Goal: Task Accomplishment & Management: Complete application form

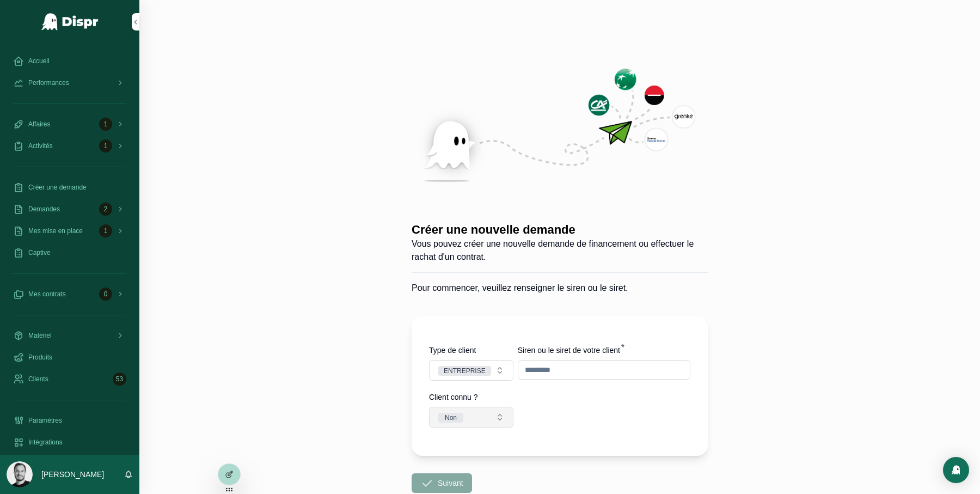
click at [495, 414] on button "Non" at bounding box center [471, 417] width 84 height 21
click at [464, 377] on div "Oui" at bounding box center [471, 377] width 131 height 16
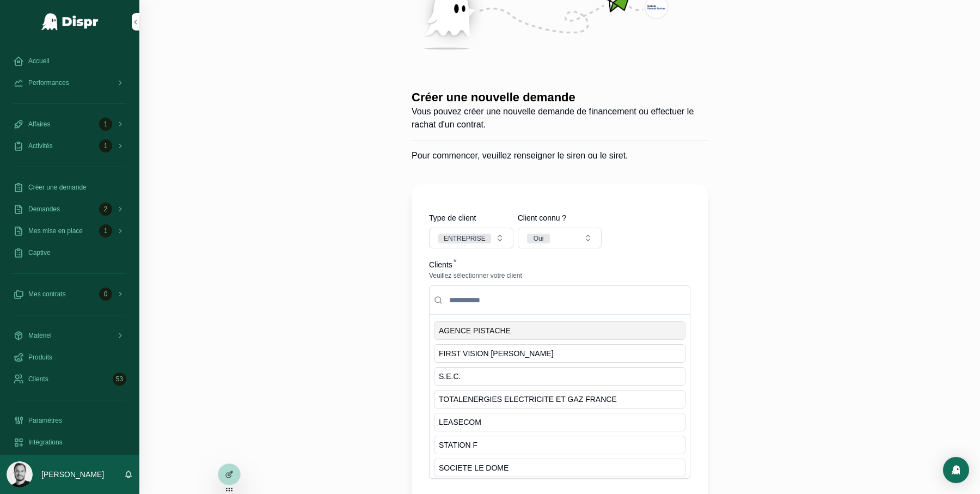
scroll to position [132, 0]
click at [462, 298] on input "scrollable content" at bounding box center [566, 301] width 238 height 20
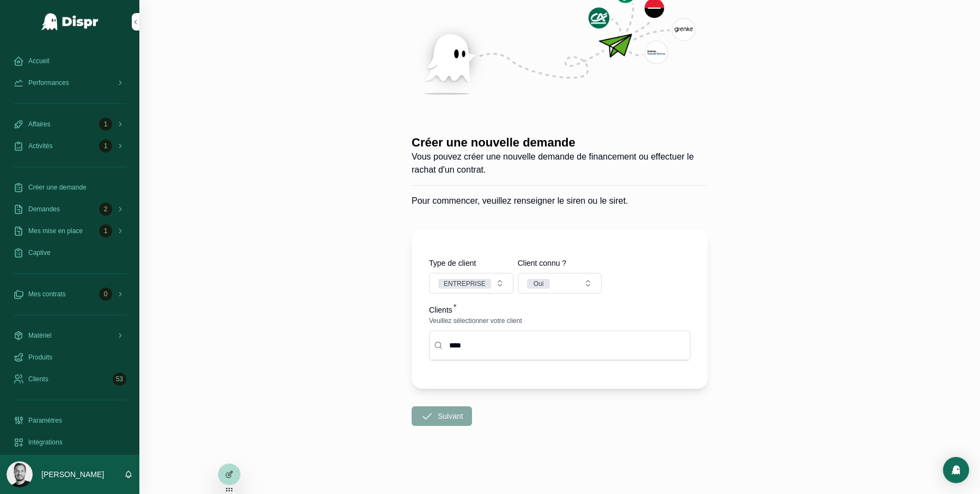
type input "****"
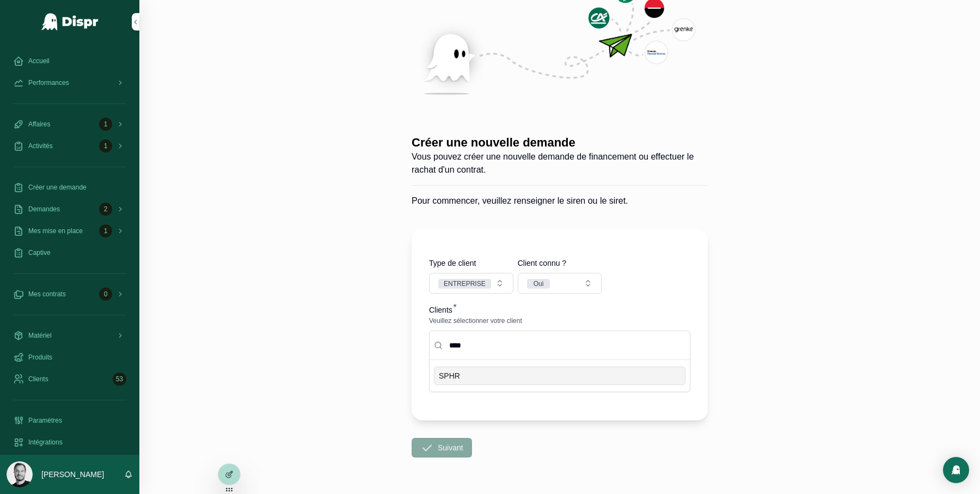
scroll to position [119, 0]
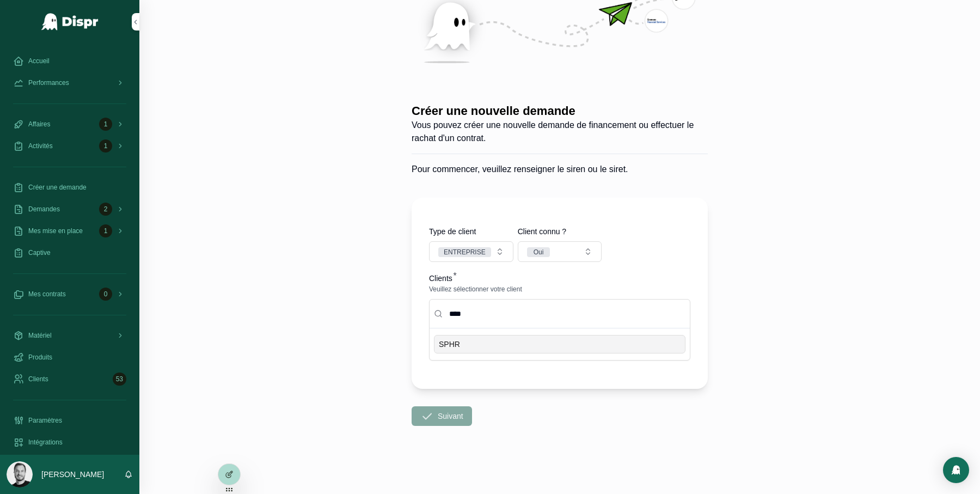
click at [476, 351] on div "SPHR" at bounding box center [559, 344] width 251 height 19
click at [375, 366] on div "Créer une nouvelle demande Vous pouvez créer une nouvelle demande de financemen…" at bounding box center [559, 128] width 840 height 494
click at [443, 421] on button "Suivant" at bounding box center [441, 416] width 60 height 20
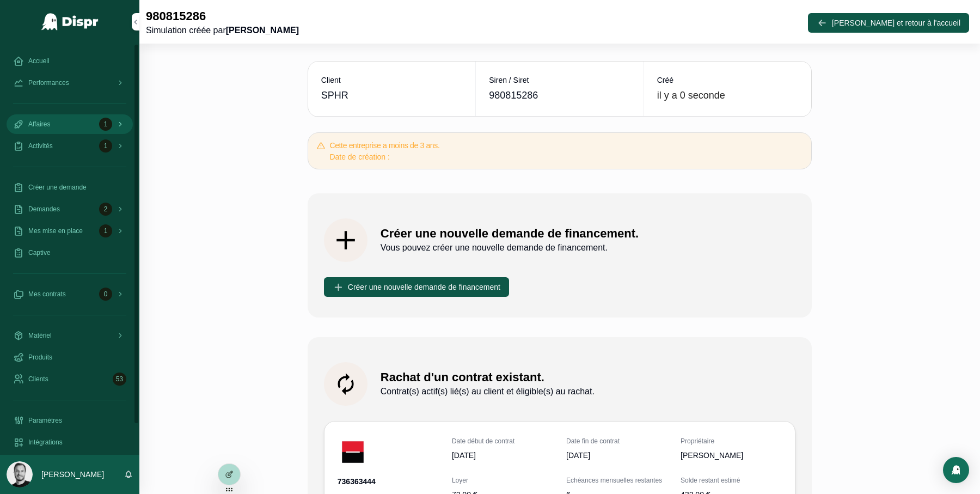
click at [104, 128] on div "1" at bounding box center [105, 124] width 13 height 13
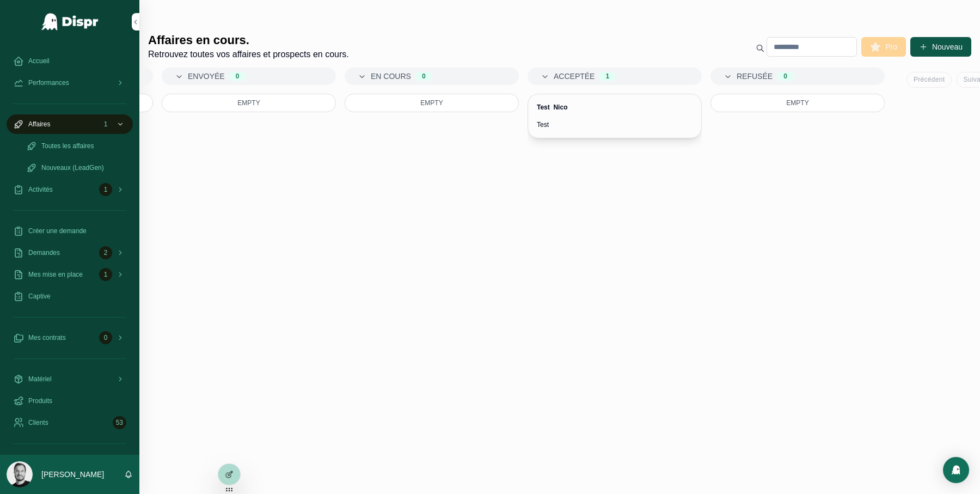
scroll to position [0, 367]
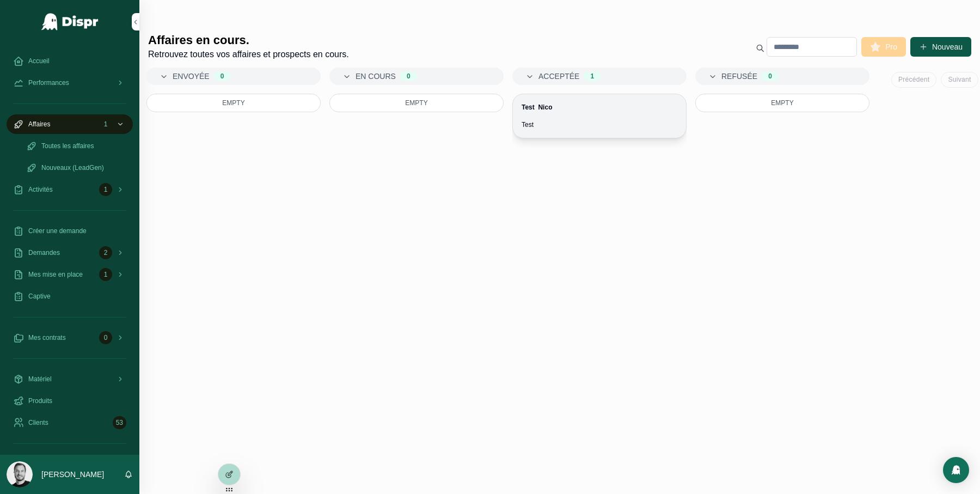
click at [589, 118] on div "Test Nico Test" at bounding box center [599, 116] width 173 height 44
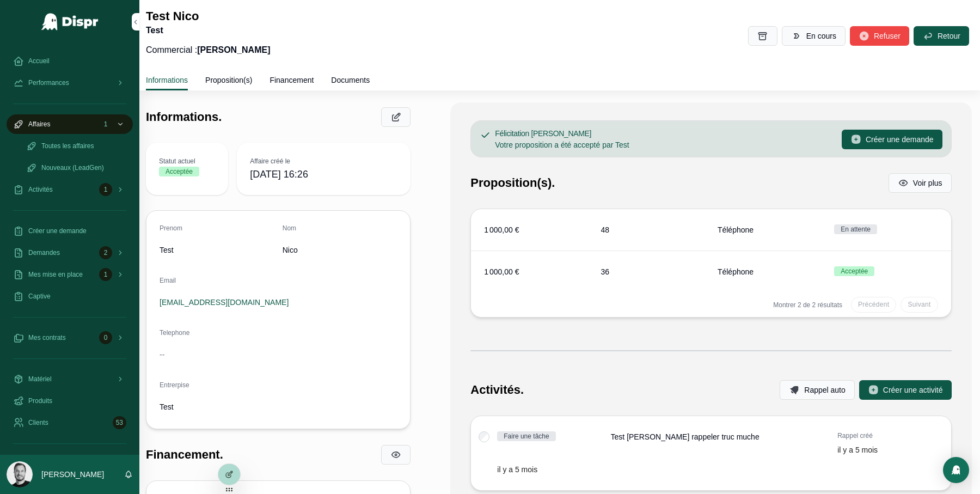
scroll to position [0, 0]
click at [238, 86] on link "Proposition(s)" at bounding box center [228, 81] width 47 height 22
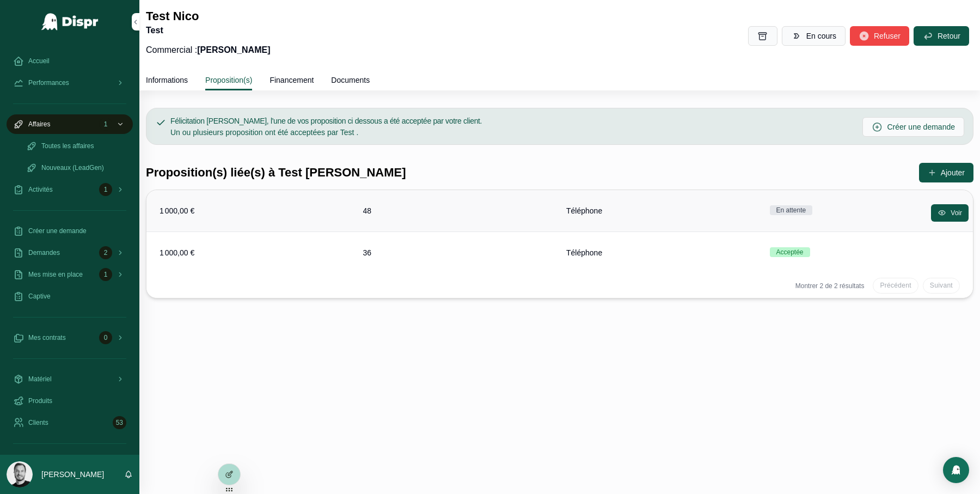
click at [456, 213] on span "48" at bounding box center [458, 210] width 190 height 11
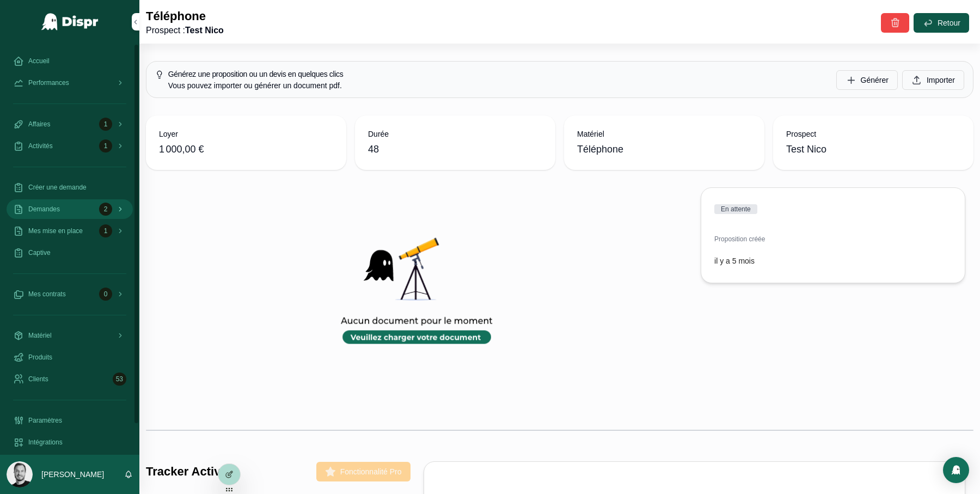
click at [108, 215] on div "2" at bounding box center [105, 208] width 13 height 13
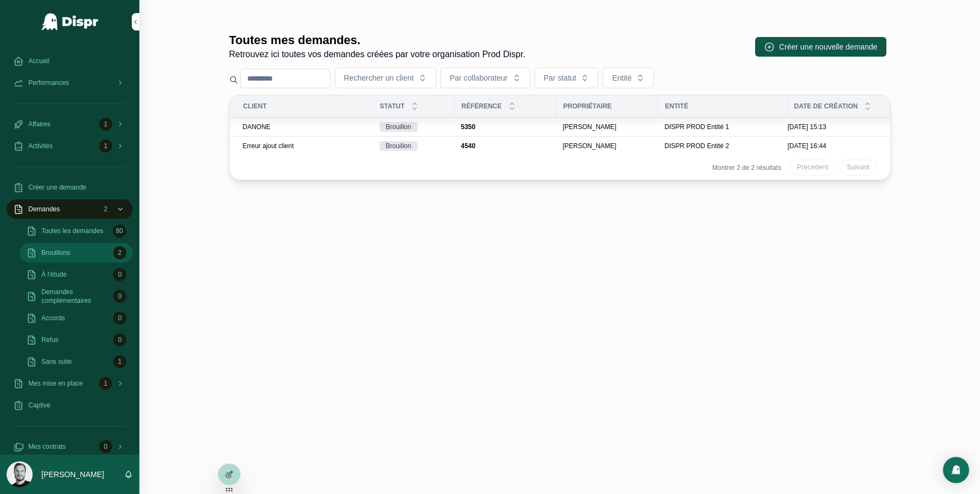
click at [82, 256] on div "Brouillons 2" at bounding box center [76, 252] width 100 height 17
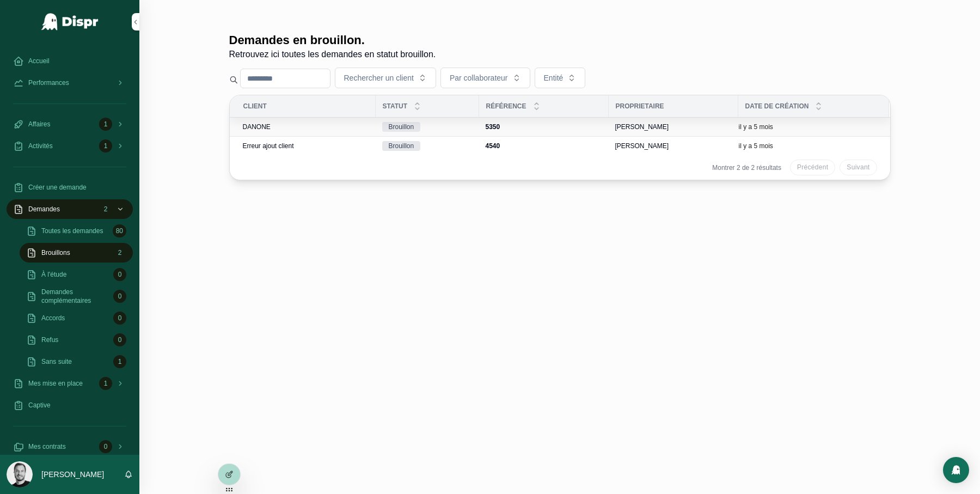
click at [273, 128] on div "DANONE" at bounding box center [306, 126] width 126 height 9
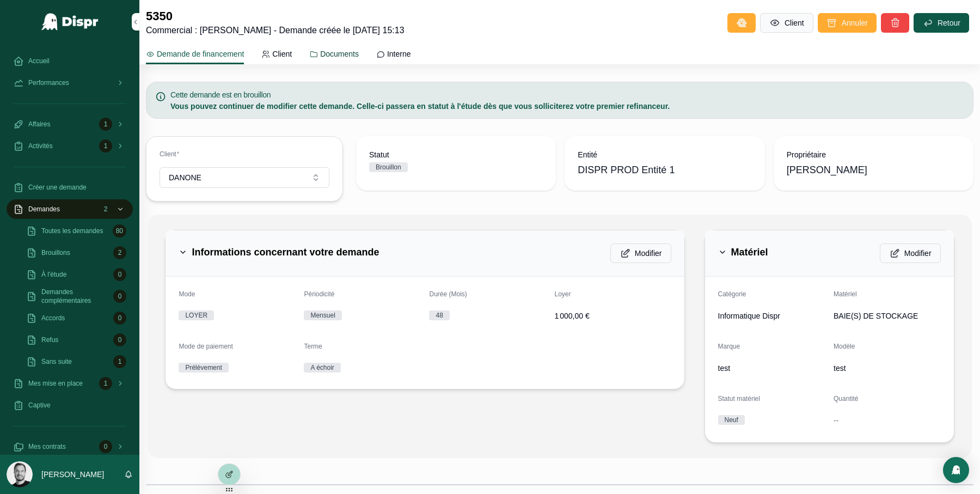
click at [346, 56] on span "Documents" at bounding box center [339, 53] width 39 height 11
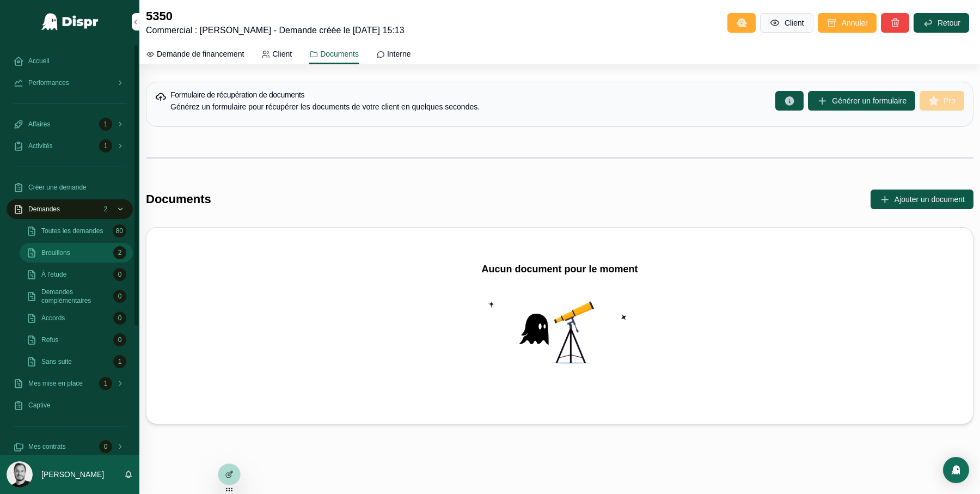
click at [79, 260] on div "Brouillons 2" at bounding box center [76, 252] width 100 height 17
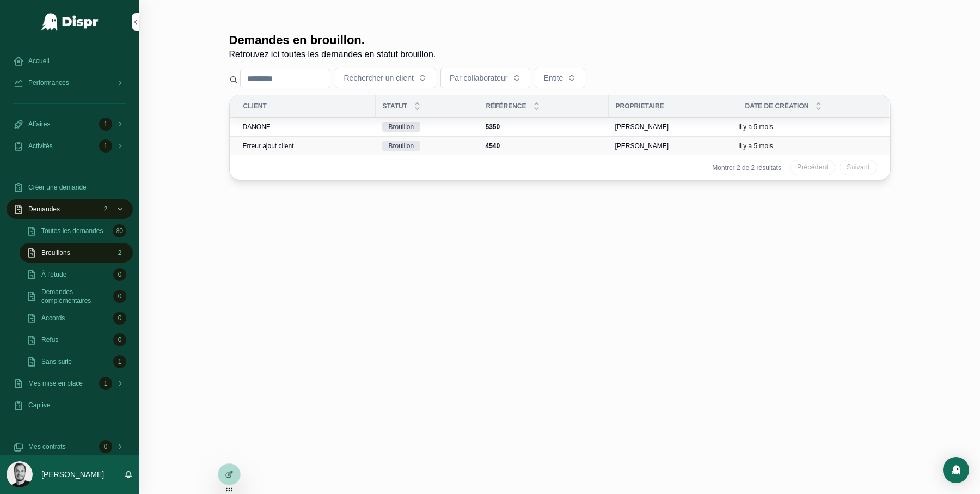
click at [294, 147] on span "Erreur ajout client" at bounding box center [268, 146] width 51 height 9
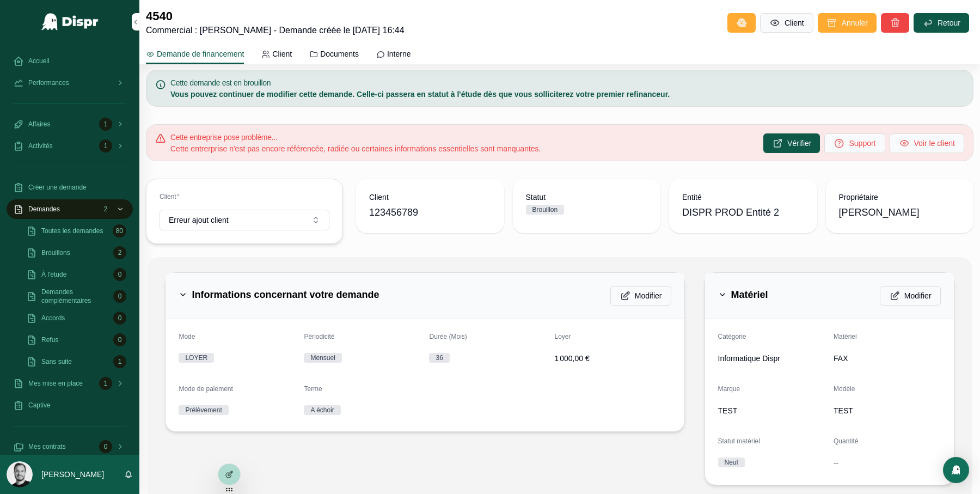
scroll to position [10, 0]
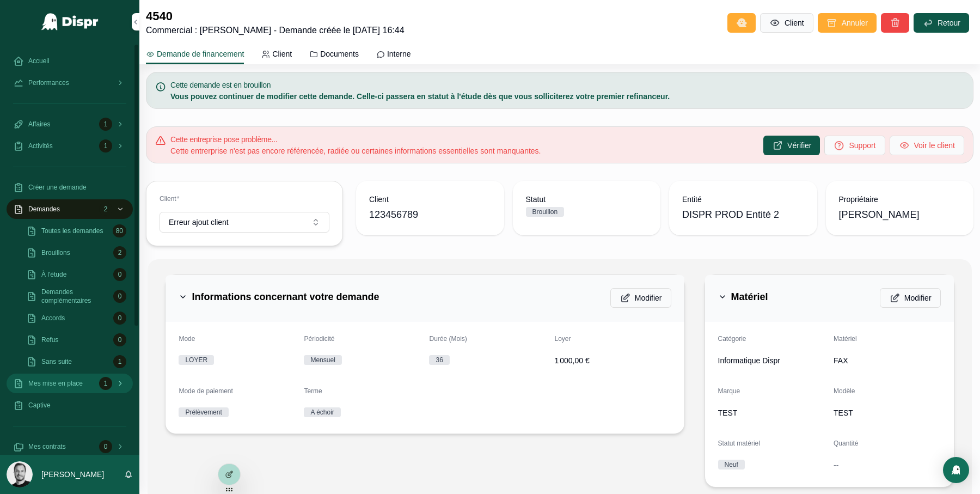
click at [72, 380] on span "Mes mise en place" at bounding box center [55, 383] width 54 height 9
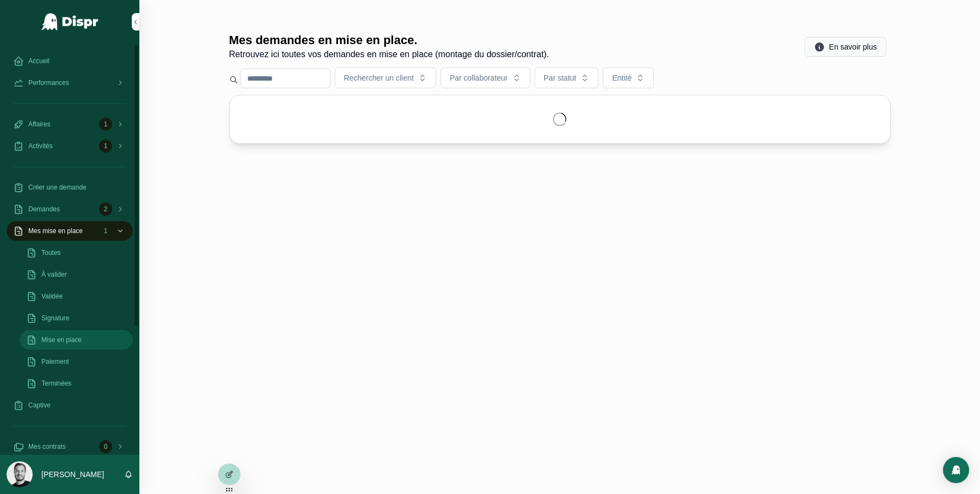
scroll to position [0, 0]
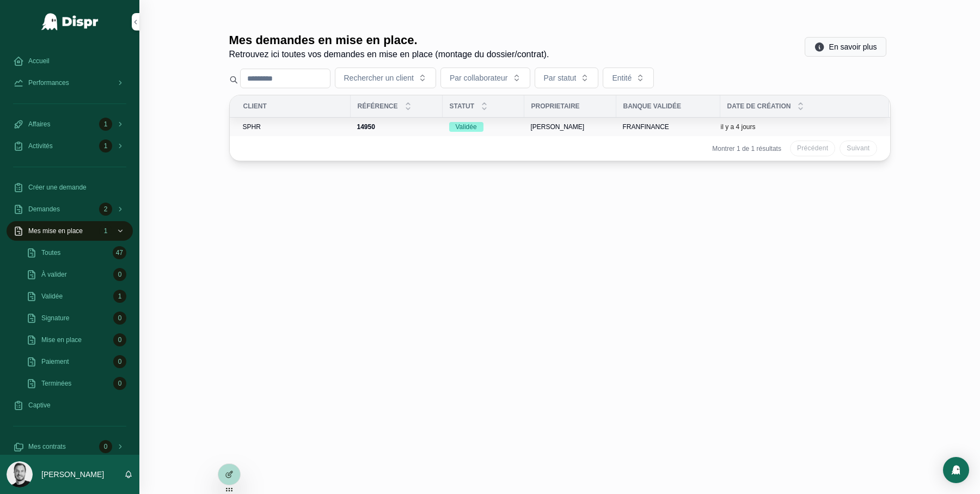
click at [302, 131] on td "SPHR" at bounding box center [290, 127] width 121 height 19
click at [259, 127] on span "SPHR" at bounding box center [252, 126] width 18 height 9
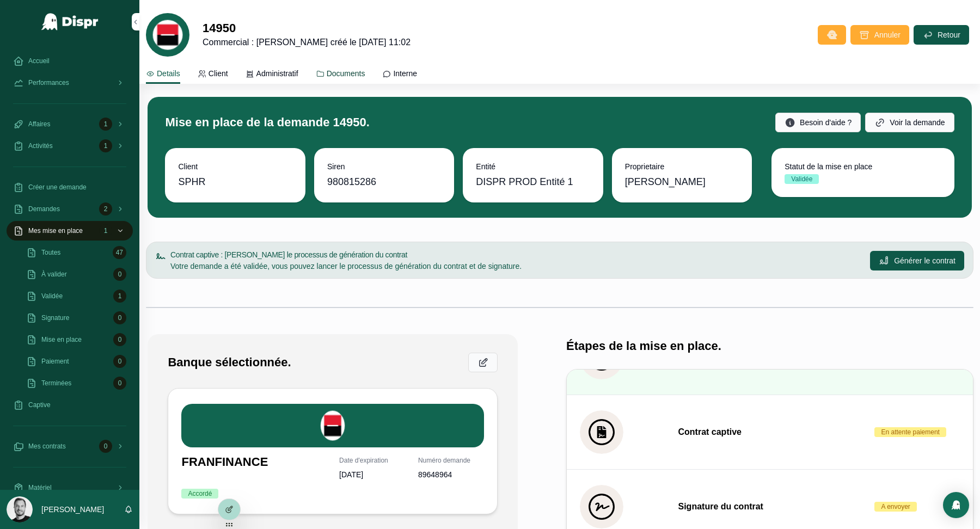
click at [349, 78] on span "Documents" at bounding box center [346, 73] width 39 height 11
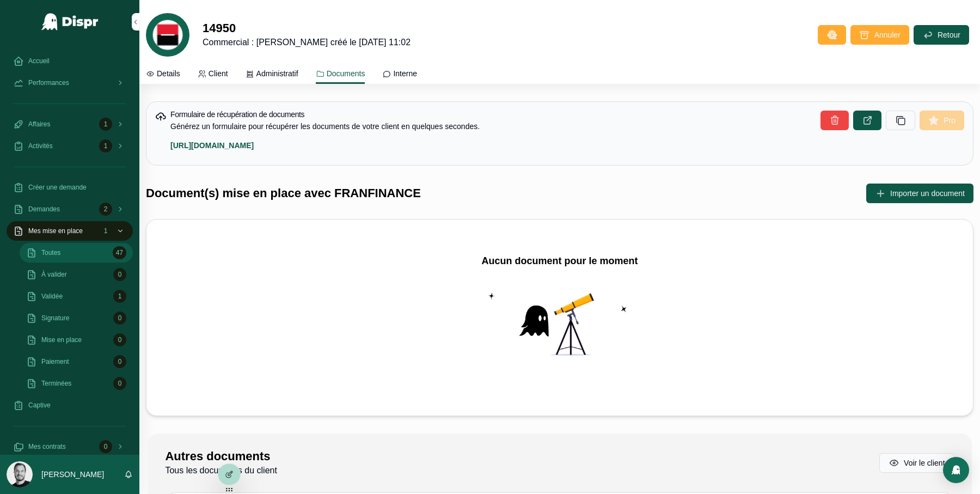
click at [89, 260] on div "Toutes 47" at bounding box center [76, 252] width 100 height 17
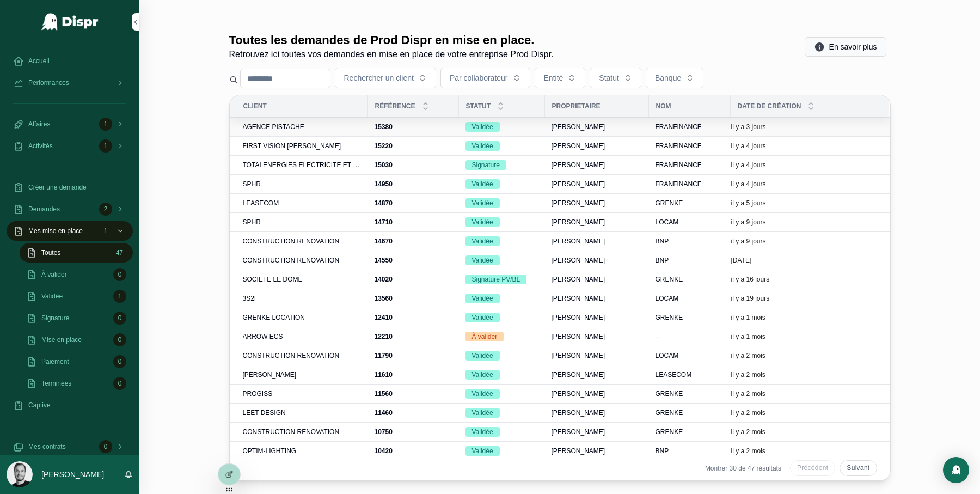
click at [272, 127] on span "AGENCE PISTACHE" at bounding box center [273, 126] width 61 height 9
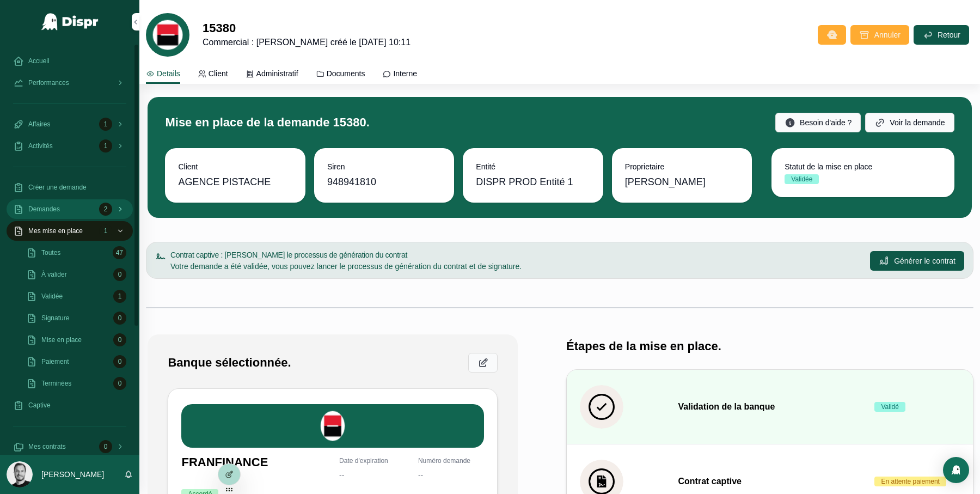
click at [33, 213] on span "Demandes" at bounding box center [44, 209] width 32 height 9
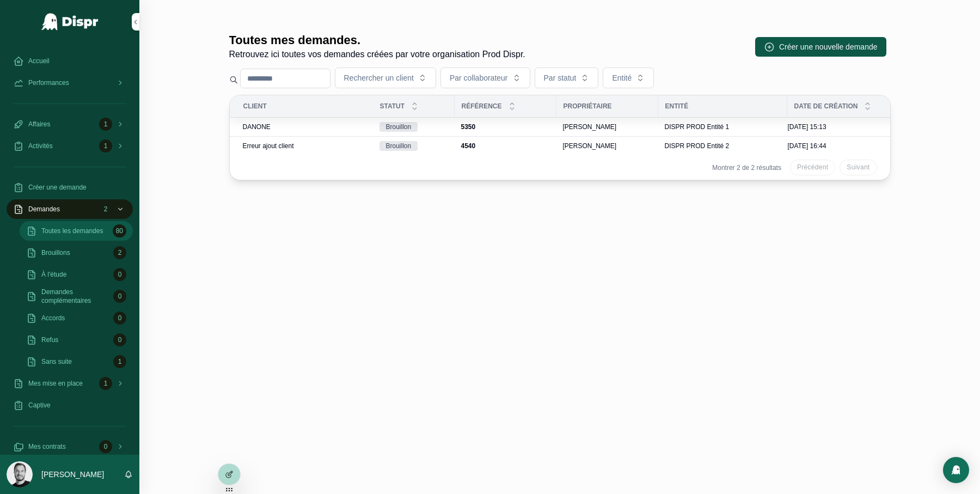
click at [77, 235] on span "Toutes les demandes" at bounding box center [71, 230] width 61 height 9
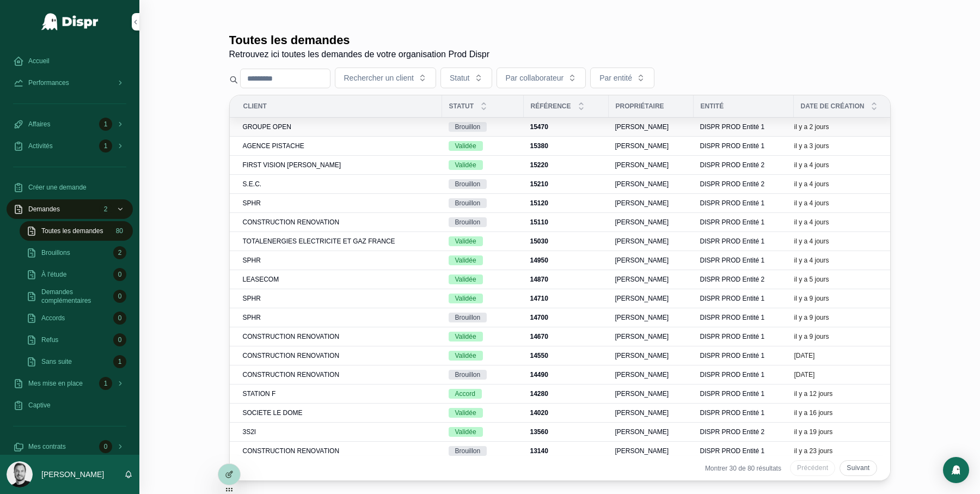
click at [285, 128] on span "GROUPE OPEN" at bounding box center [267, 126] width 48 height 9
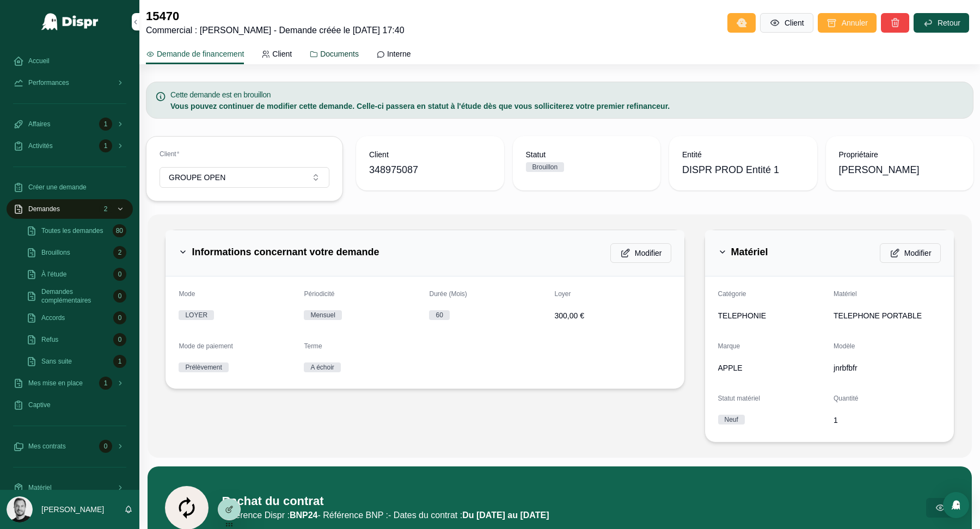
click at [346, 53] on span "Documents" at bounding box center [339, 53] width 39 height 11
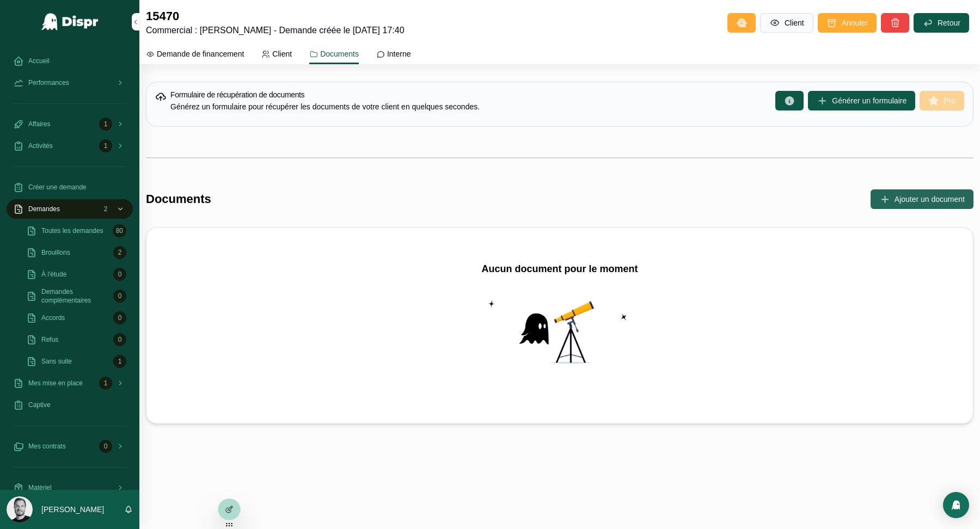
click at [881, 198] on button "Ajouter un document" at bounding box center [921, 199] width 103 height 20
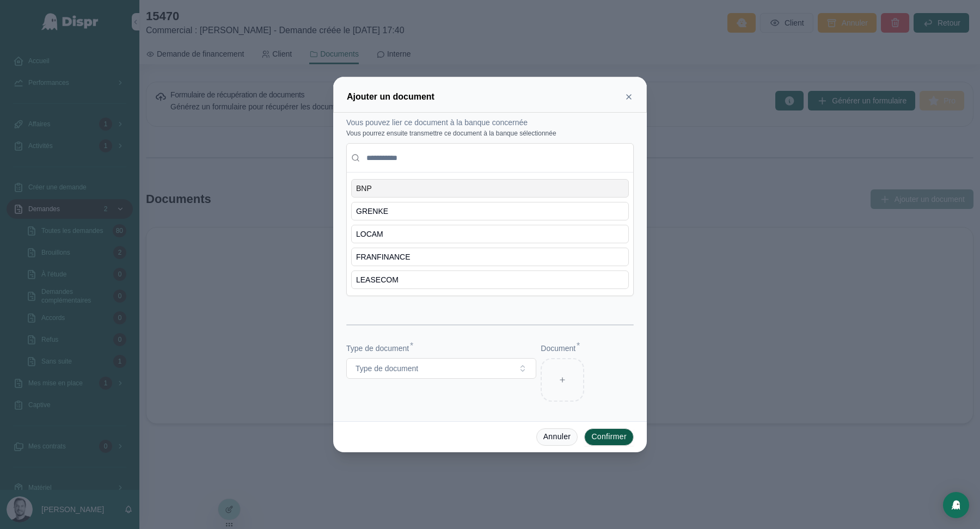
click at [631, 101] on icon at bounding box center [628, 97] width 9 height 9
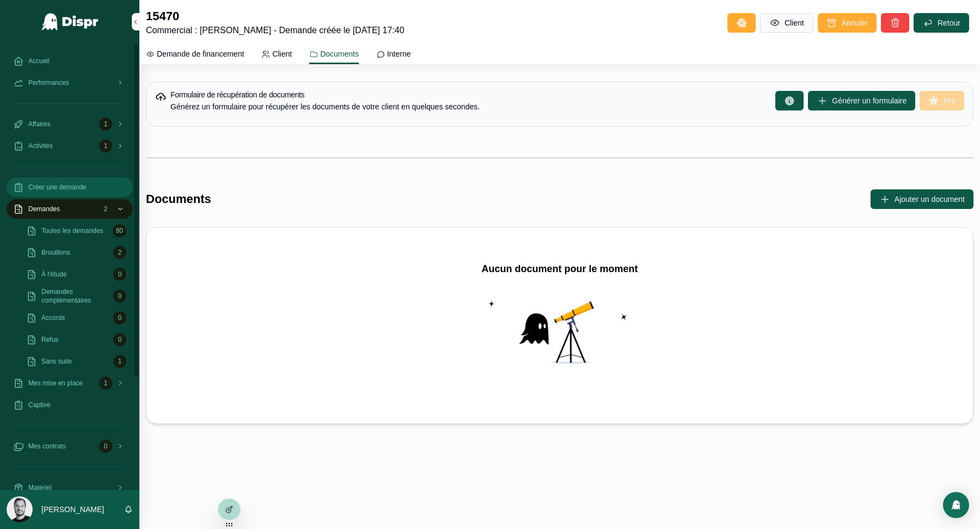
click at [31, 187] on span "Créer une demande" at bounding box center [57, 187] width 58 height 9
